Goal: Check status: Check status

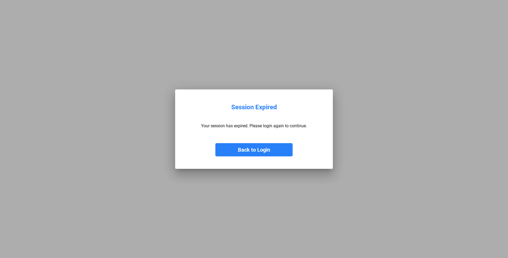
click at [243, 149] on button "Back to Login" at bounding box center [254, 149] width 77 height 13
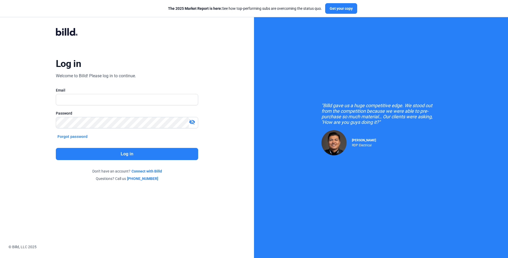
click at [119, 106] on div at bounding box center [127, 107] width 142 height 5
type input "[PERSON_NAME][EMAIL_ADDRESS][DOMAIN_NAME]"
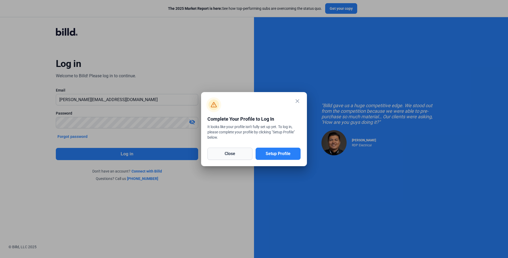
click at [233, 152] on button "Close" at bounding box center [230, 154] width 45 height 12
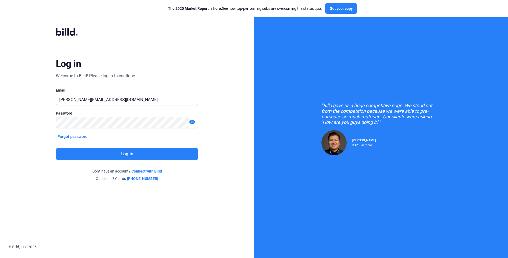
click at [167, 155] on button "Log in" at bounding box center [127, 154] width 142 height 12
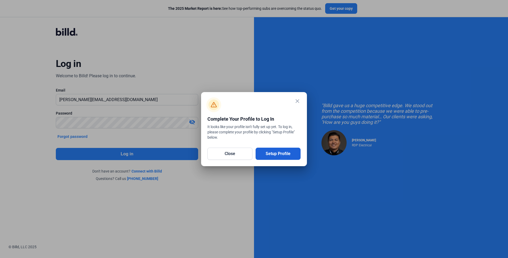
click at [276, 159] on button "Setup Profile" at bounding box center [278, 154] width 45 height 12
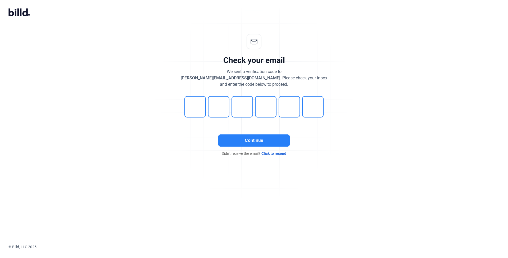
click at [257, 141] on button "Continue" at bounding box center [253, 141] width 71 height 12
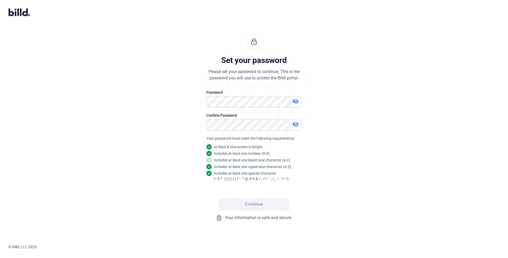
click at [339, 134] on div "Set your password Please set your password to continue. This is the password yo…" at bounding box center [254, 128] width 176 height 204
click at [296, 124] on mat-icon "visibility_off" at bounding box center [296, 124] width 6 height 6
click at [296, 124] on mat-icon "visibility" at bounding box center [296, 124] width 6 height 6
click at [258, 200] on button "Continue" at bounding box center [253, 204] width 71 height 12
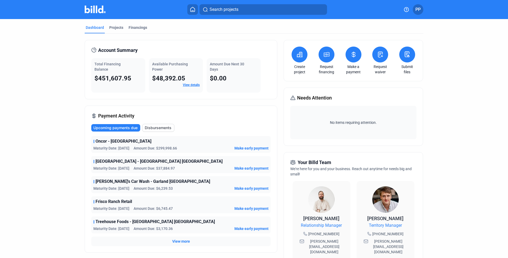
click at [185, 84] on link "View details" at bounding box center [191, 85] width 17 height 4
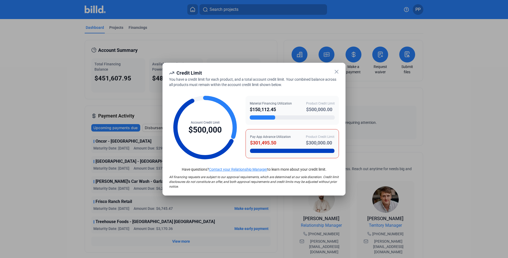
click at [337, 72] on icon at bounding box center [336, 71] width 3 height 3
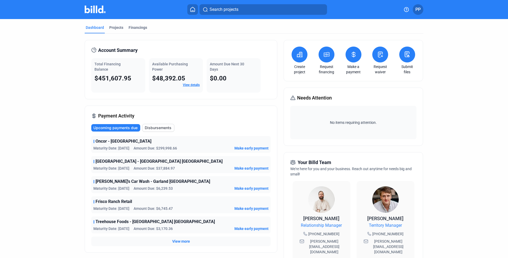
scroll to position [97, 0]
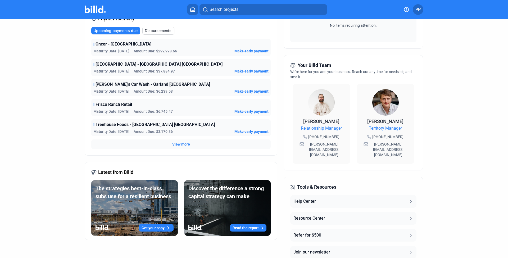
click at [179, 146] on span "View more" at bounding box center [181, 144] width 18 height 5
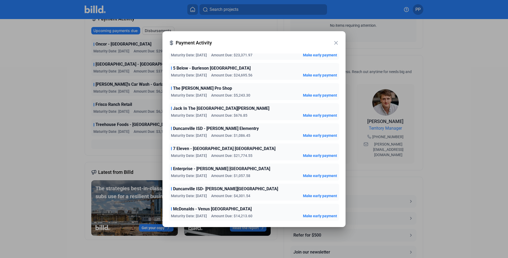
scroll to position [0, 0]
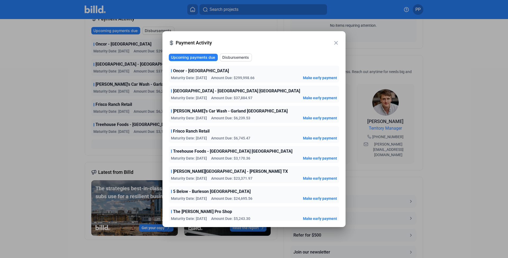
click at [48, 95] on div at bounding box center [254, 129] width 508 height 258
drag, startPoint x: 54, startPoint y: 85, endPoint x: 292, endPoint y: 47, distance: 240.6
click at [55, 85] on div at bounding box center [254, 129] width 508 height 258
click at [337, 40] on mat-icon "close" at bounding box center [336, 43] width 6 height 6
